Goal: Download file/media

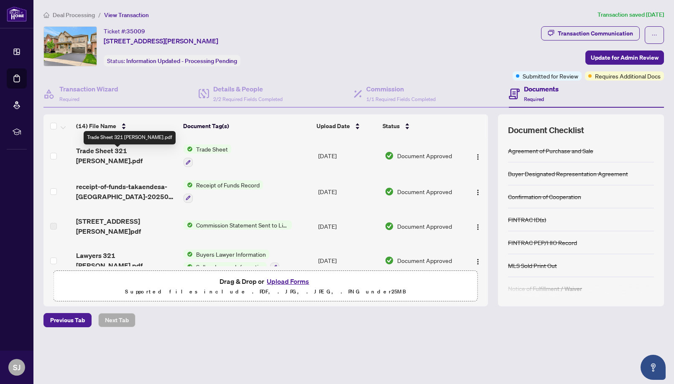
click at [124, 156] on span "Trade Sheet 321 [PERSON_NAME].pdf" at bounding box center [126, 156] width 101 height 20
click at [221, 186] on span "Receipt of Funds Record" at bounding box center [228, 185] width 70 height 9
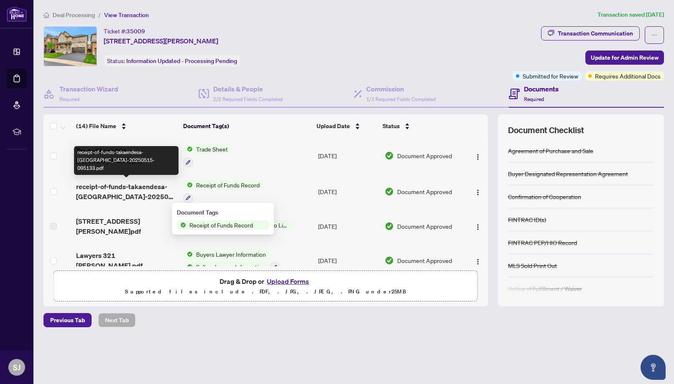
click at [151, 185] on span "receipt-of-funds-takaendesa-[GEOGRAPHIC_DATA]-20250515-095133.pdf" at bounding box center [126, 192] width 101 height 20
